Goal: Information Seeking & Learning: Learn about a topic

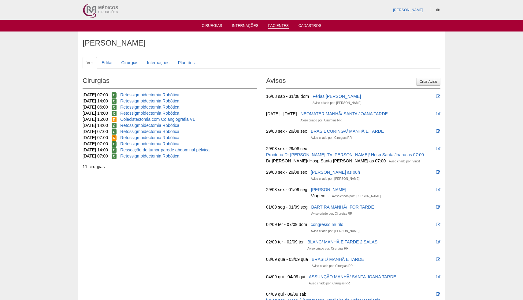
click at [274, 26] on link "Pacientes" at bounding box center [278, 26] width 20 height 5
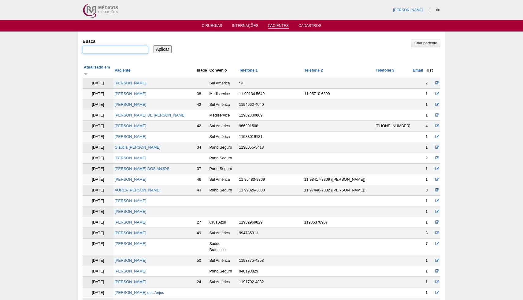
click at [117, 50] on input "Busca" at bounding box center [115, 50] width 65 height 8
paste input "Aline Neves Cardoso villi"
type input "Aline Neves Cardoso villi"
click at [160, 49] on input "Aplicar" at bounding box center [163, 49] width 18 height 8
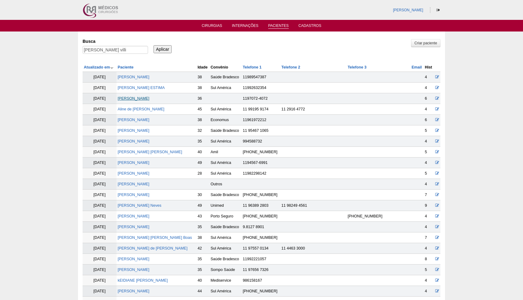
click at [150, 100] on link "[PERSON_NAME]" at bounding box center [134, 98] width 32 height 4
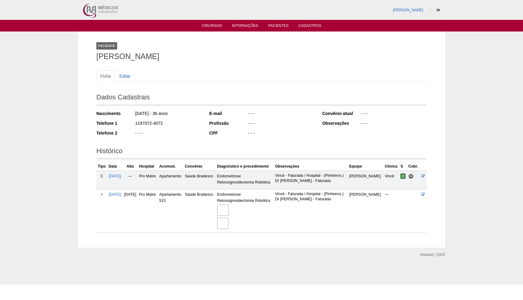
click at [228, 211] on img at bounding box center [222, 210] width 11 height 11
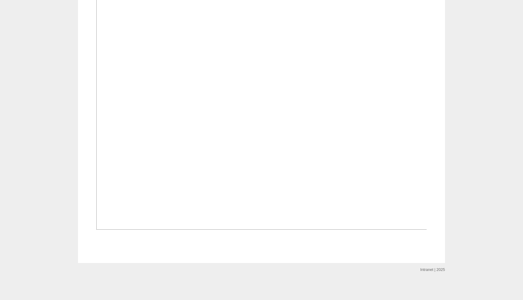
scroll to position [610, 0]
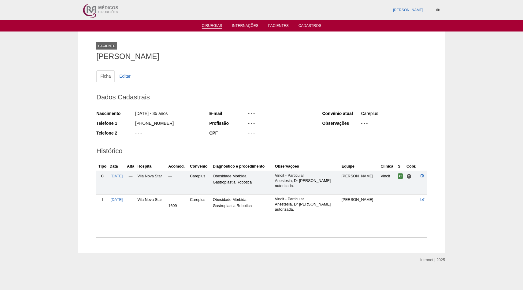
click at [213, 27] on link "Cirurgias" at bounding box center [212, 26] width 20 height 5
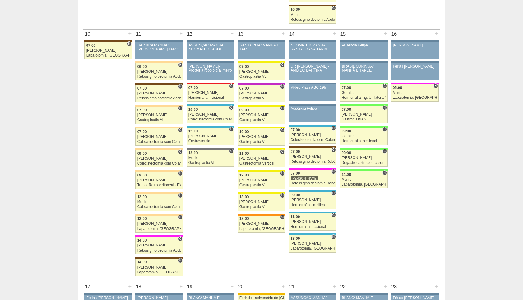
scroll to position [691, 0]
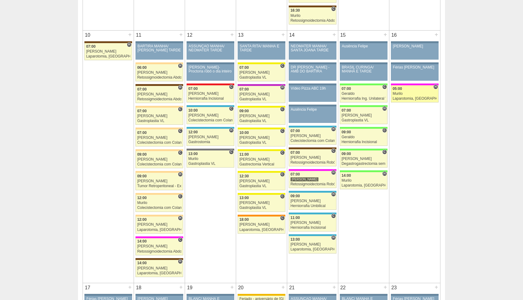
click at [401, 99] on div "Laparotomia, [GEOGRAPHIC_DATA], Drenagem, Bridas VL" at bounding box center [415, 99] width 44 height 4
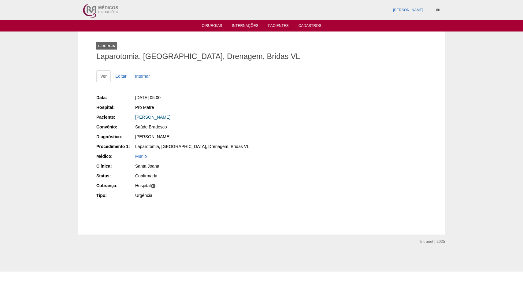
click at [165, 118] on link "Kelly Lima Nascimento" at bounding box center [152, 117] width 35 height 5
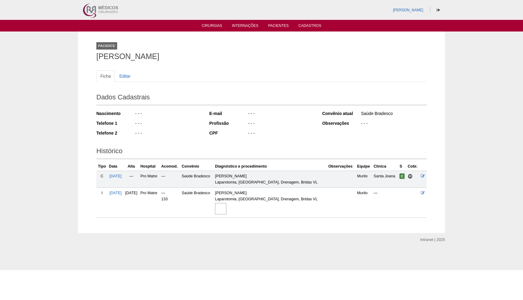
click at [226, 211] on img at bounding box center [220, 208] width 11 height 11
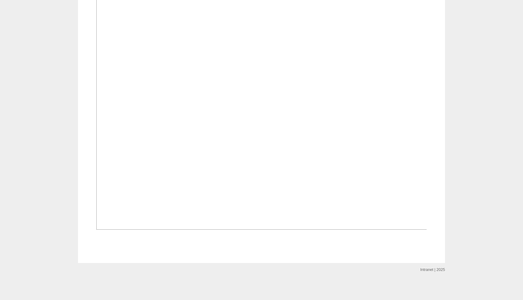
scroll to position [334, 0]
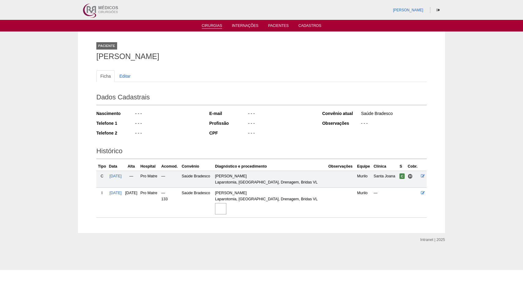
click at [211, 27] on link "Cirurgias" at bounding box center [212, 26] width 20 height 5
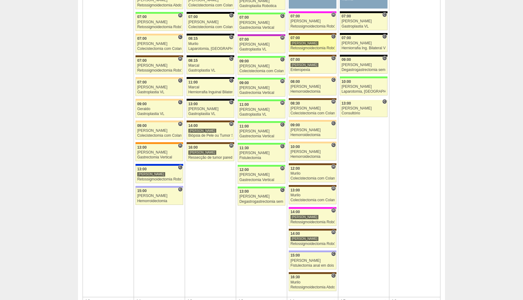
scroll to position [424, 0]
click at [298, 242] on div "Retossigmoidectomia Robótica" at bounding box center [312, 244] width 44 height 4
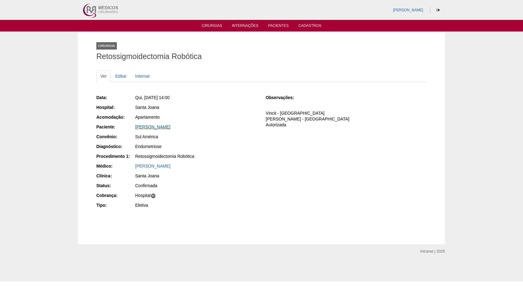
click at [170, 126] on link "[PERSON_NAME]" at bounding box center [152, 126] width 35 height 5
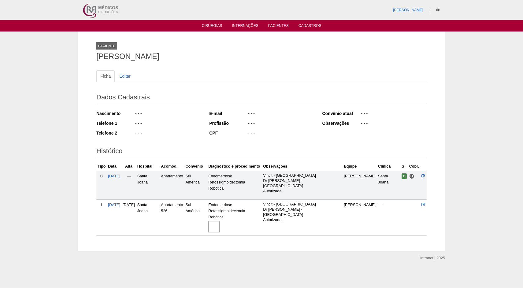
click at [220, 221] on img at bounding box center [213, 226] width 11 height 11
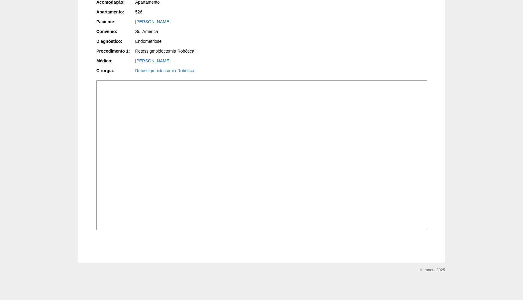
scroll to position [124, 0]
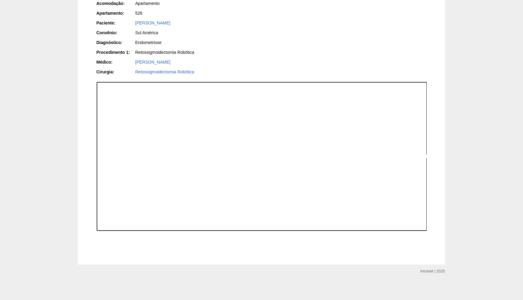
click at [240, 214] on img at bounding box center [261, 157] width 331 height 150
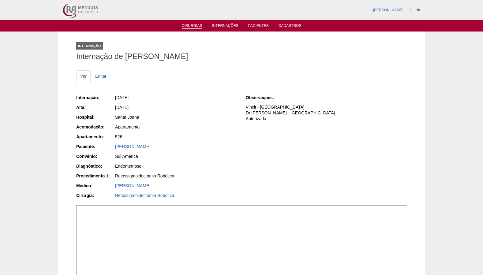
click at [193, 25] on link "Cirurgias" at bounding box center [192, 26] width 20 height 5
